Goal: Task Accomplishment & Management: Manage account settings

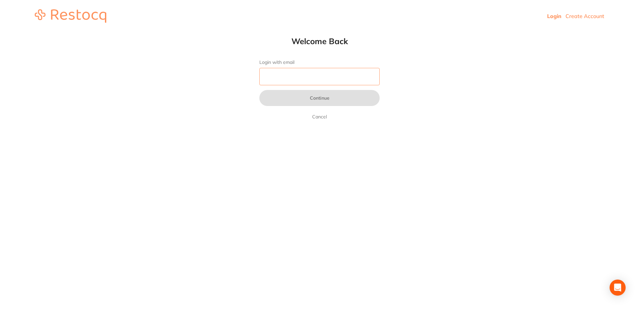
click at [285, 71] on input "Login with email" at bounding box center [319, 76] width 120 height 17
paste input "[EMAIL_ADDRESS][DOMAIN_NAME]"
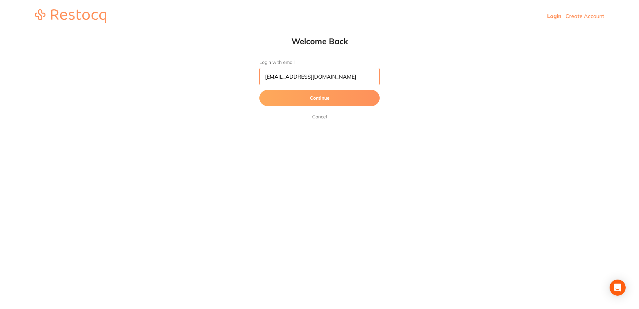
type input "[EMAIL_ADDRESS][DOMAIN_NAME]"
click at [309, 98] on button "Continue" at bounding box center [319, 98] width 120 height 16
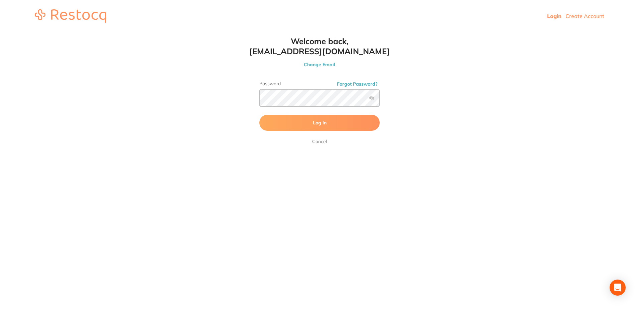
click at [336, 120] on button "Log In" at bounding box center [319, 123] width 120 height 16
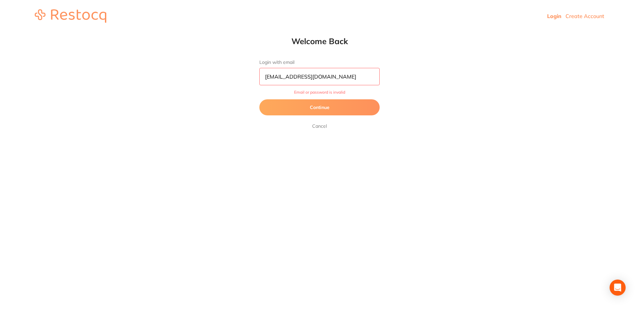
click at [330, 78] on input "[EMAIL_ADDRESS][DOMAIN_NAME]" at bounding box center [319, 76] width 120 height 17
click at [243, 32] on html "Login Create Account Welcome Back Login with email [EMAIL_ADDRESS][DOMAIN_NAME]…" at bounding box center [319, 16] width 639 height 32
click at [319, 108] on button "Continue" at bounding box center [319, 107] width 120 height 16
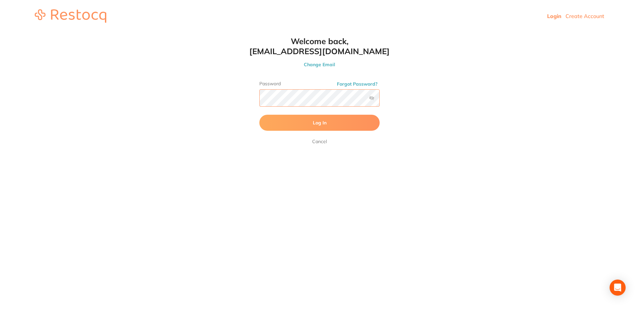
scroll to position [0, 0]
click at [219, 32] on html "Login Create Account Welcome Back Login with email [EMAIL_ADDRESS][DOMAIN_NAME]…" at bounding box center [319, 16] width 639 height 32
click at [293, 121] on button "Log In" at bounding box center [319, 123] width 120 height 16
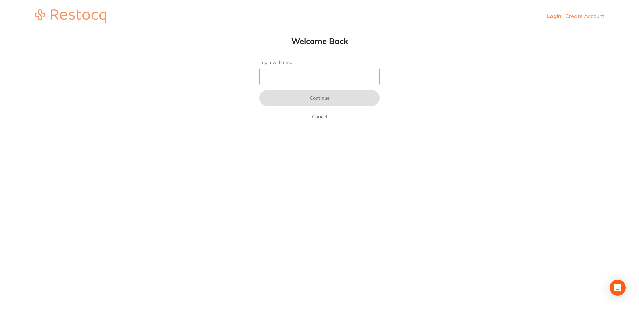
click at [287, 80] on input "Login with email" at bounding box center [319, 76] width 120 height 17
type input "[EMAIL_ADDRESS][DOMAIN_NAME]"
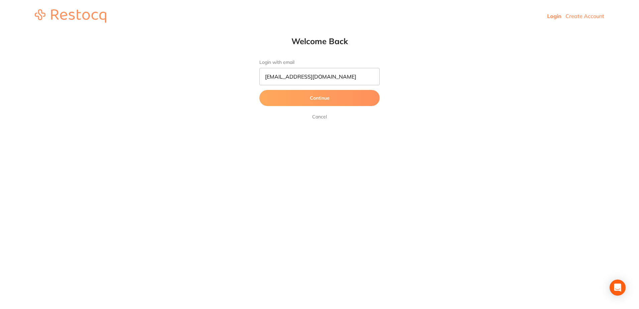
click at [313, 99] on button "Continue" at bounding box center [319, 98] width 120 height 16
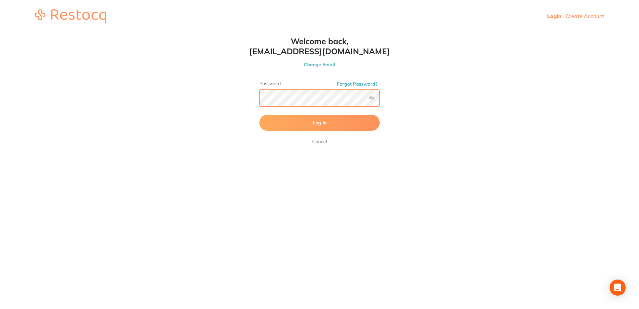
click at [259, 115] on button "Log In" at bounding box center [319, 123] width 120 height 16
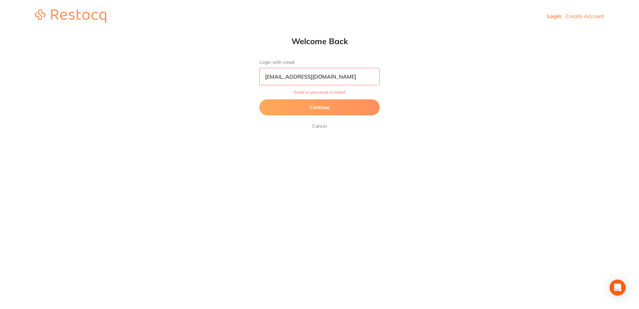
drag, startPoint x: 341, startPoint y: 74, endPoint x: 329, endPoint y: 76, distance: 11.8
click at [329, 75] on input "[EMAIL_ADDRESS][DOMAIN_NAME]" at bounding box center [319, 76] width 120 height 17
click at [225, 32] on html "Login Create Account Welcome Back Login with email [EMAIL_ADDRESS][DOMAIN_NAME]…" at bounding box center [319, 16] width 639 height 32
click at [299, 112] on button "Continue" at bounding box center [319, 107] width 120 height 16
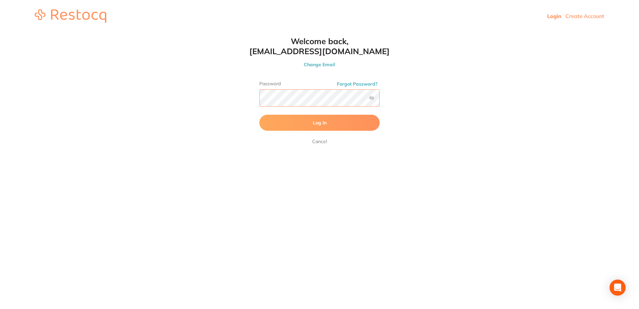
click at [213, 32] on html "Login Create Account Welcome Back Login with email [EMAIL_ADDRESS][DOMAIN_NAME]…" at bounding box center [319, 16] width 639 height 32
click at [259, 115] on button "Log In" at bounding box center [319, 123] width 120 height 16
